Goal: Book appointment/travel/reservation

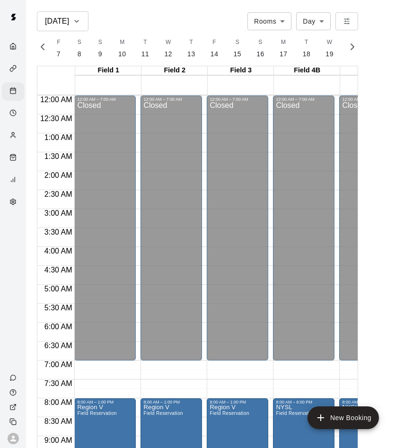
scroll to position [378, 215]
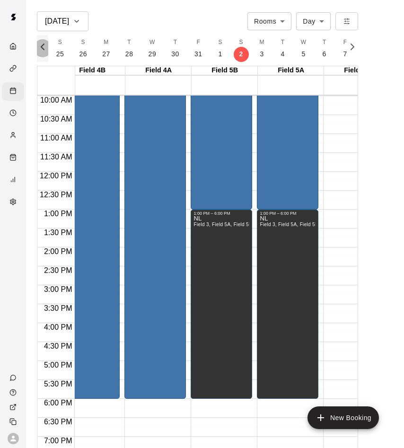
click at [47, 51] on icon "button" at bounding box center [42, 46] width 11 height 11
click at [46, 51] on icon "button" at bounding box center [42, 46] width 11 height 11
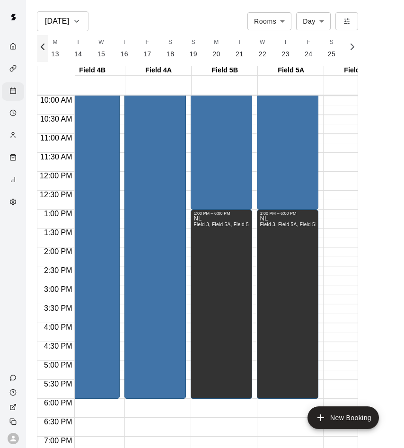
click at [46, 51] on icon "button" at bounding box center [42, 46] width 11 height 11
click at [46, 50] on icon "button" at bounding box center [42, 46] width 11 height 11
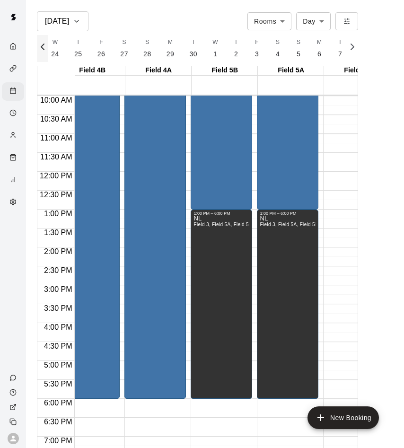
click at [42, 50] on icon "button" at bounding box center [42, 46] width 11 height 11
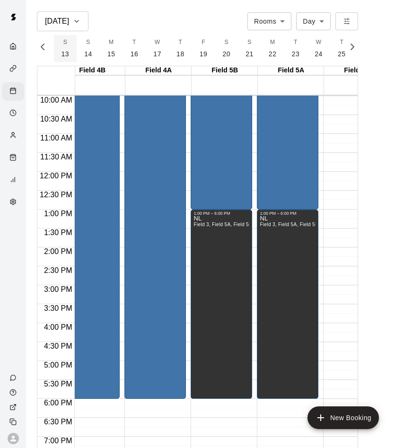
click at [67, 48] on button "S 13" at bounding box center [65, 48] width 23 height 27
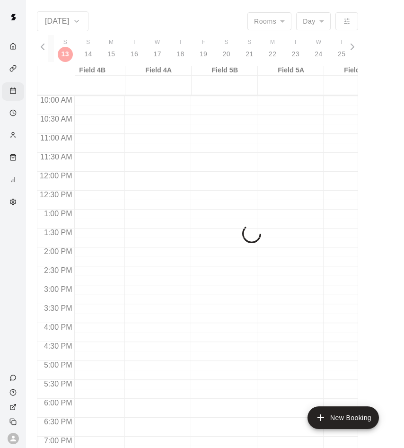
click at [66, 48] on div "F 7 S 8 S 9 M 10 T 11 W 12 T 13 F 14 S 15 S 16 M 17 T 18 W 19 T 20 F 21 S 22 S …" at bounding box center [197, 48] width 298 height 27
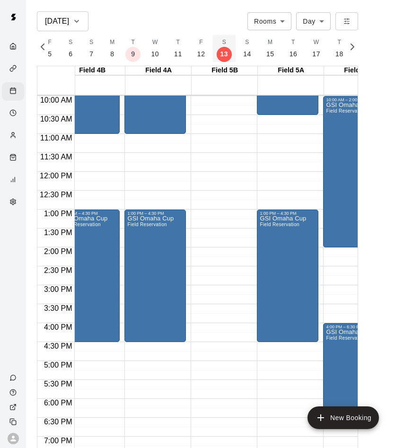
click at [223, 47] on button "S 13" at bounding box center [224, 48] width 23 height 27
click at [238, 47] on button "S 14" at bounding box center [246, 48] width 23 height 27
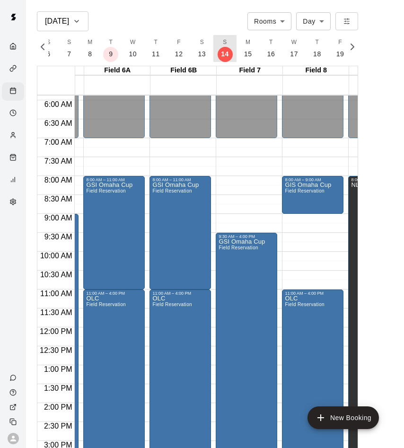
scroll to position [0, 0]
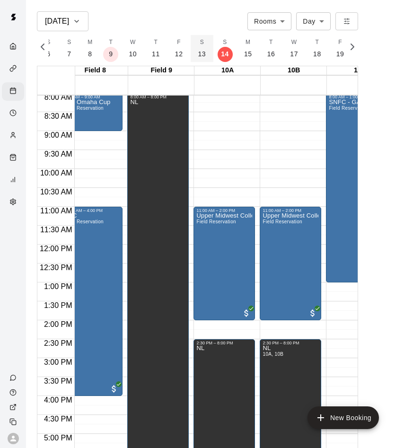
click at [198, 52] on p "13" at bounding box center [202, 54] width 8 height 10
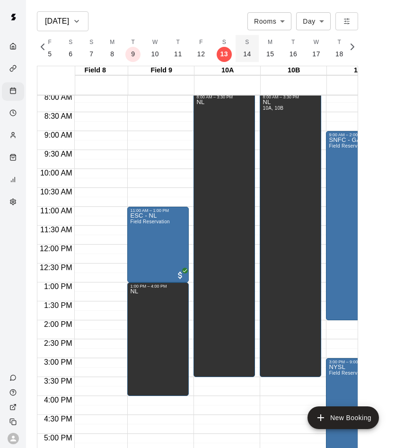
click at [235, 50] on button "S 14" at bounding box center [246, 48] width 23 height 27
